Goal: Find specific page/section: Find specific page/section

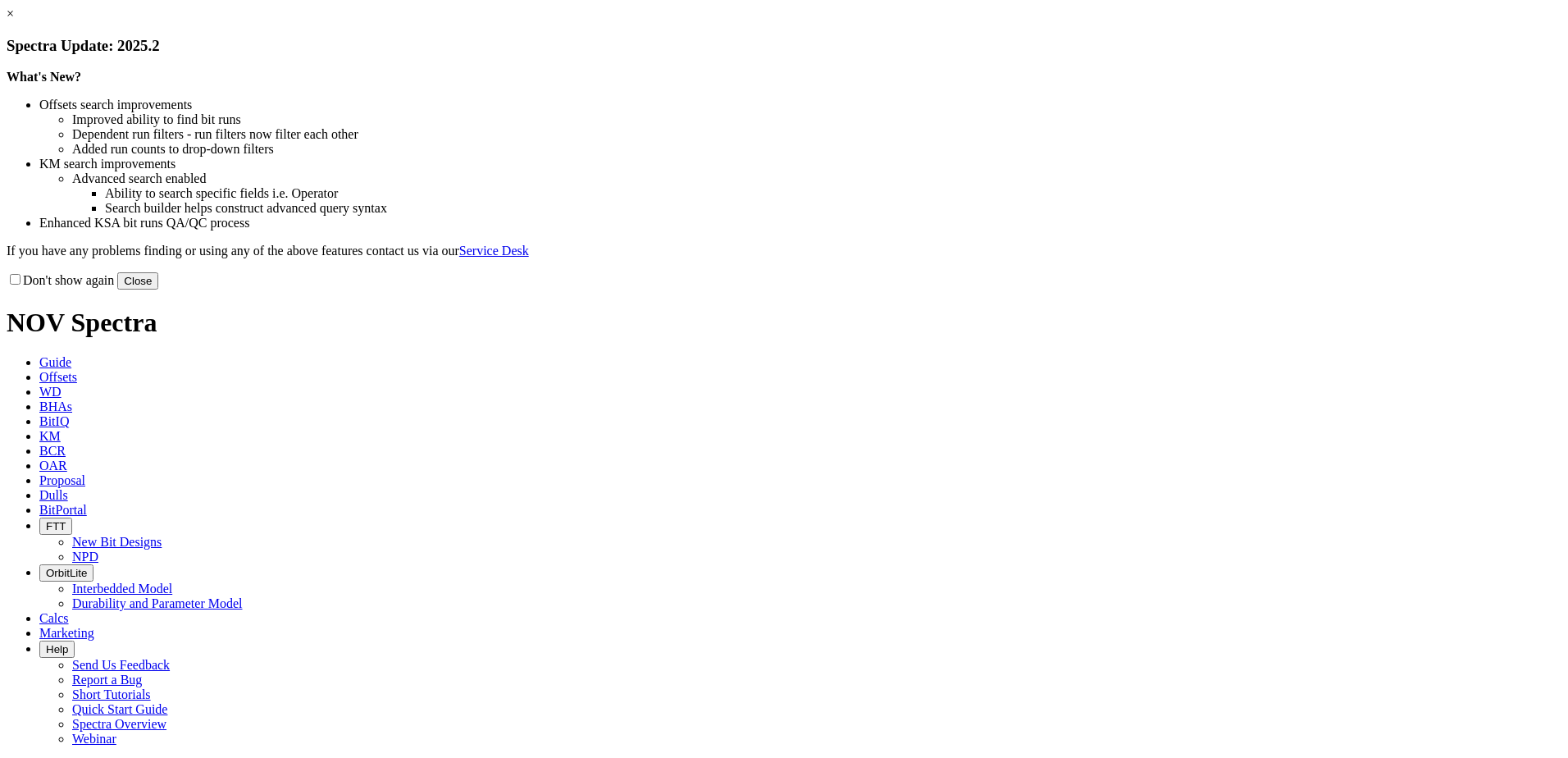
click at [159, 290] on button "Close" at bounding box center [138, 281] width 41 height 18
